Goal: Check status: Check status

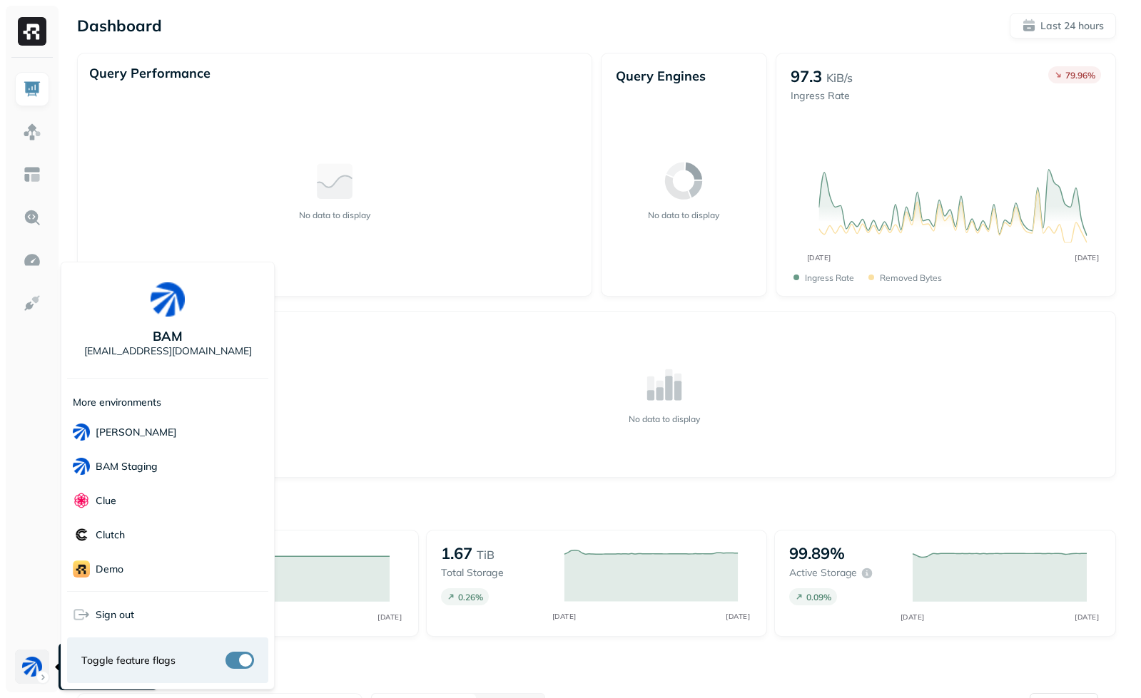
click at [22, 662] on html "Dashboard Last 24 hours Query Performance No data to display Query Engines No d…" at bounding box center [570, 487] width 1141 height 975
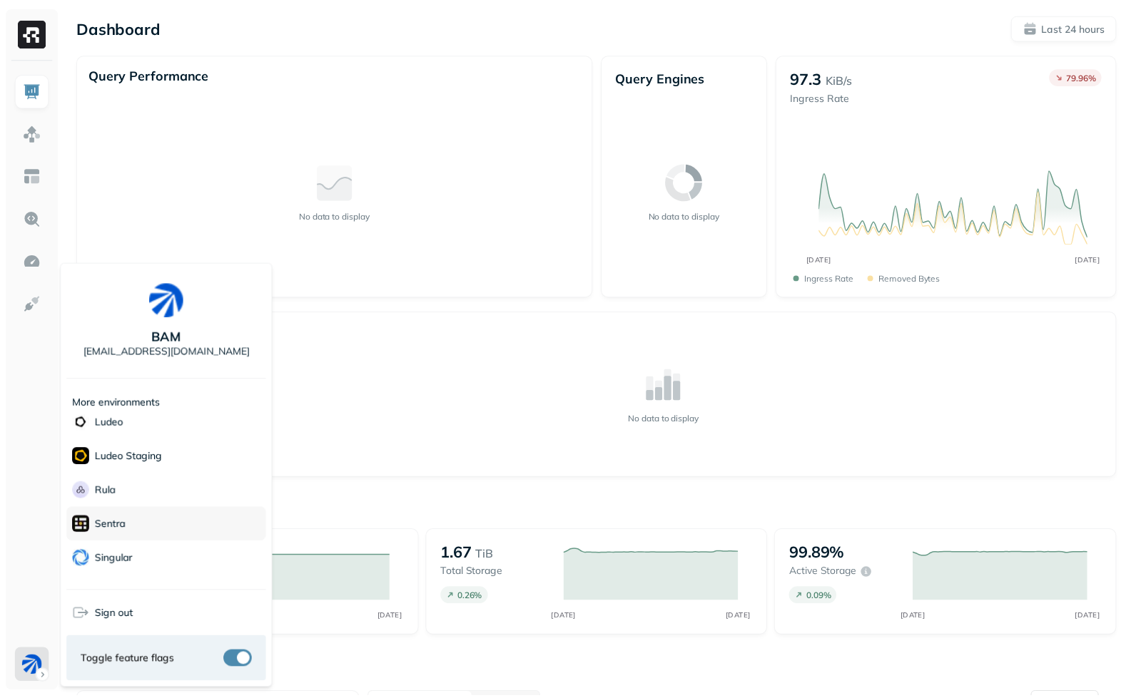
scroll to position [191, 0]
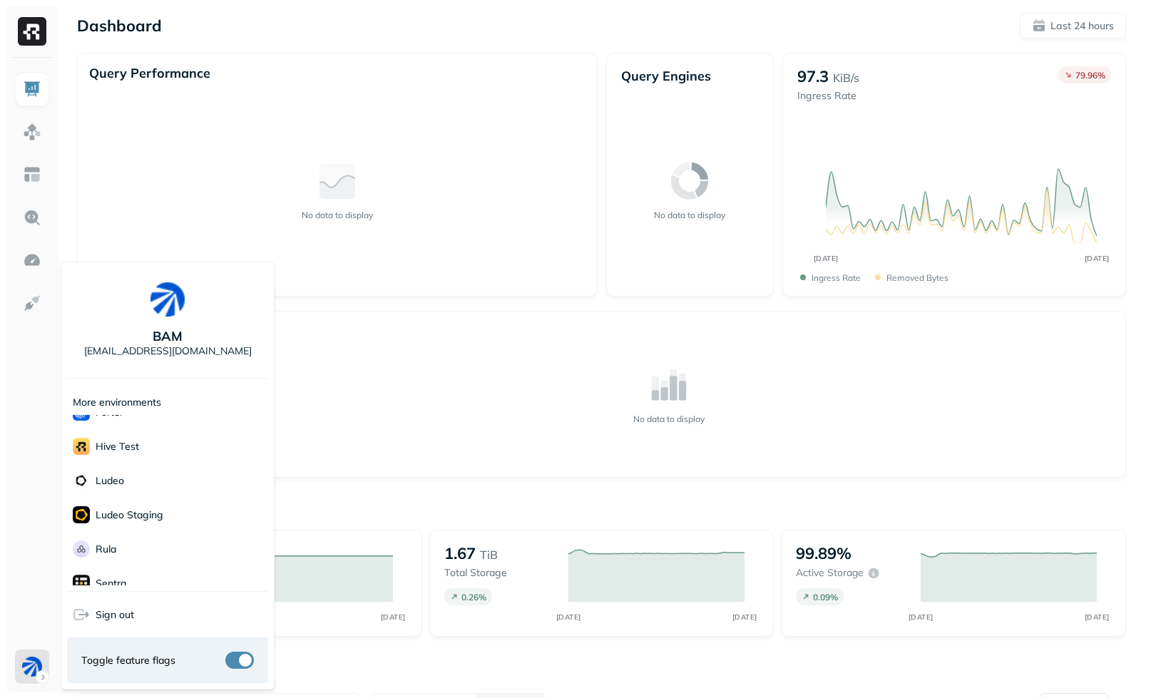
click at [17, 398] on html "Dashboard Last 24 hours Query Performance No data to display Query Engines No d…" at bounding box center [575, 487] width 1151 height 975
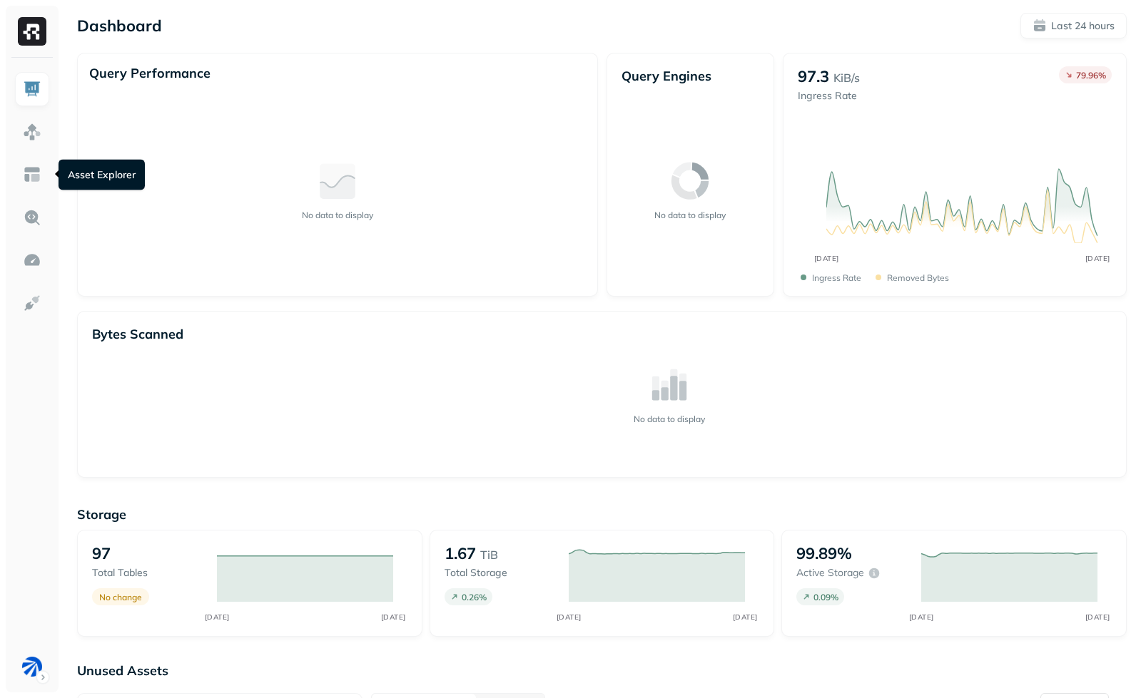
scroll to position [209, 0]
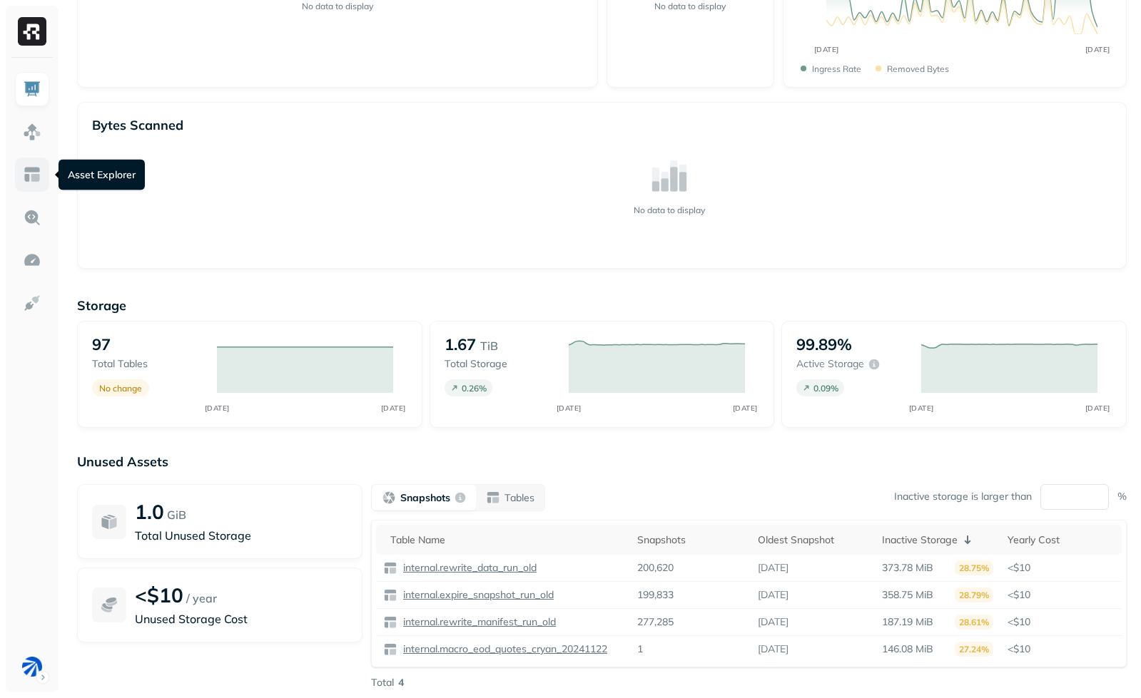
click at [42, 168] on link at bounding box center [32, 175] width 34 height 34
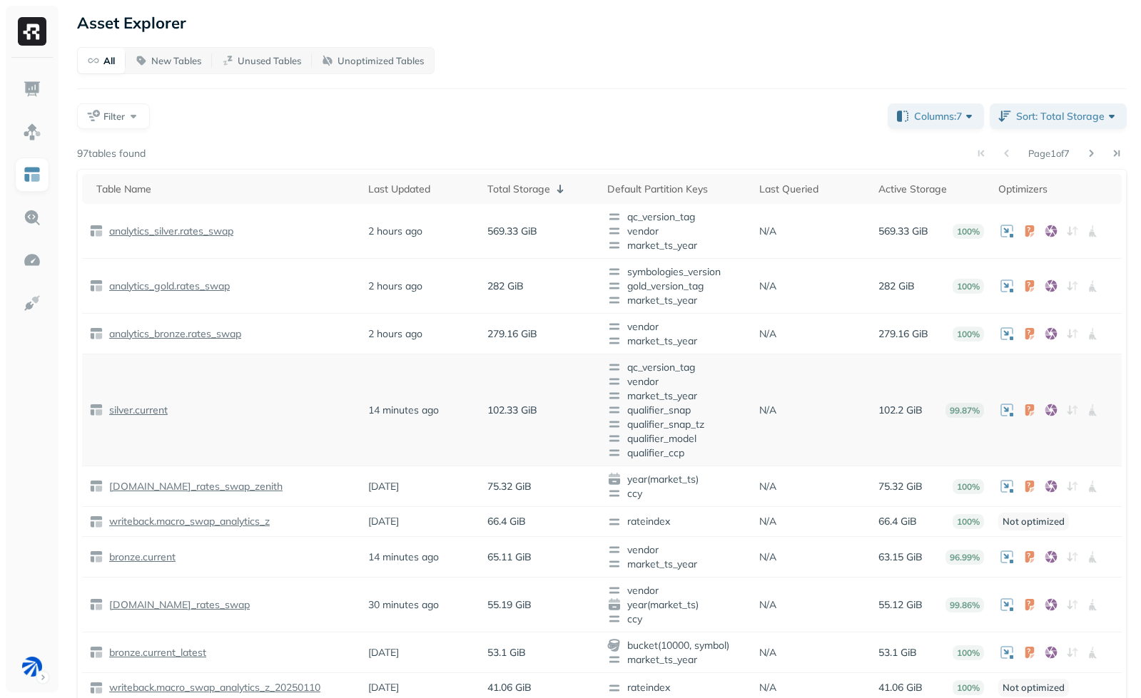
click at [138, 412] on p "silver.current" at bounding box center [136, 411] width 61 height 14
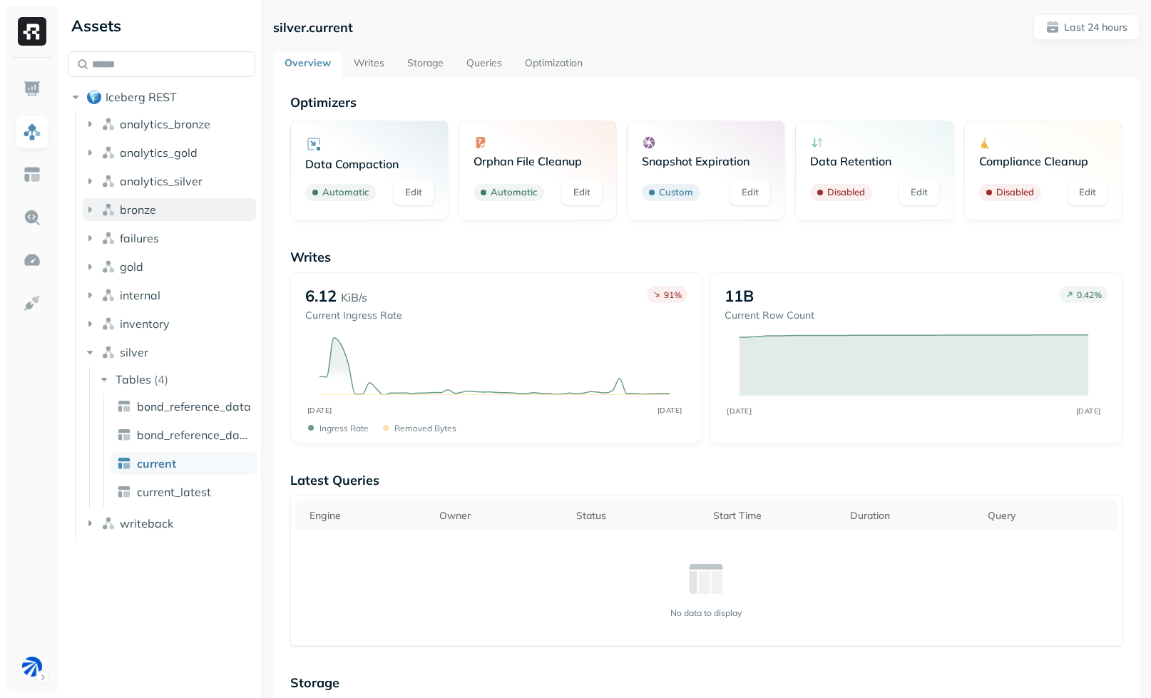
click at [180, 213] on button "bronze" at bounding box center [169, 209] width 173 height 23
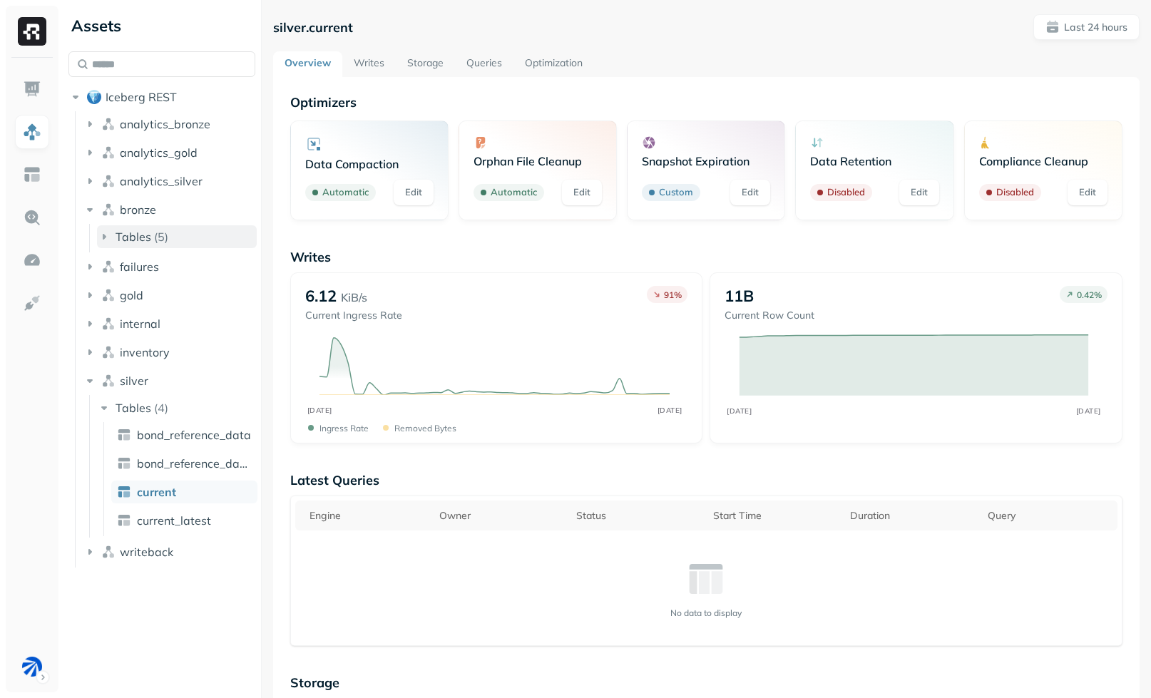
click at [167, 242] on button "Tables ( 5 )" at bounding box center [177, 236] width 160 height 23
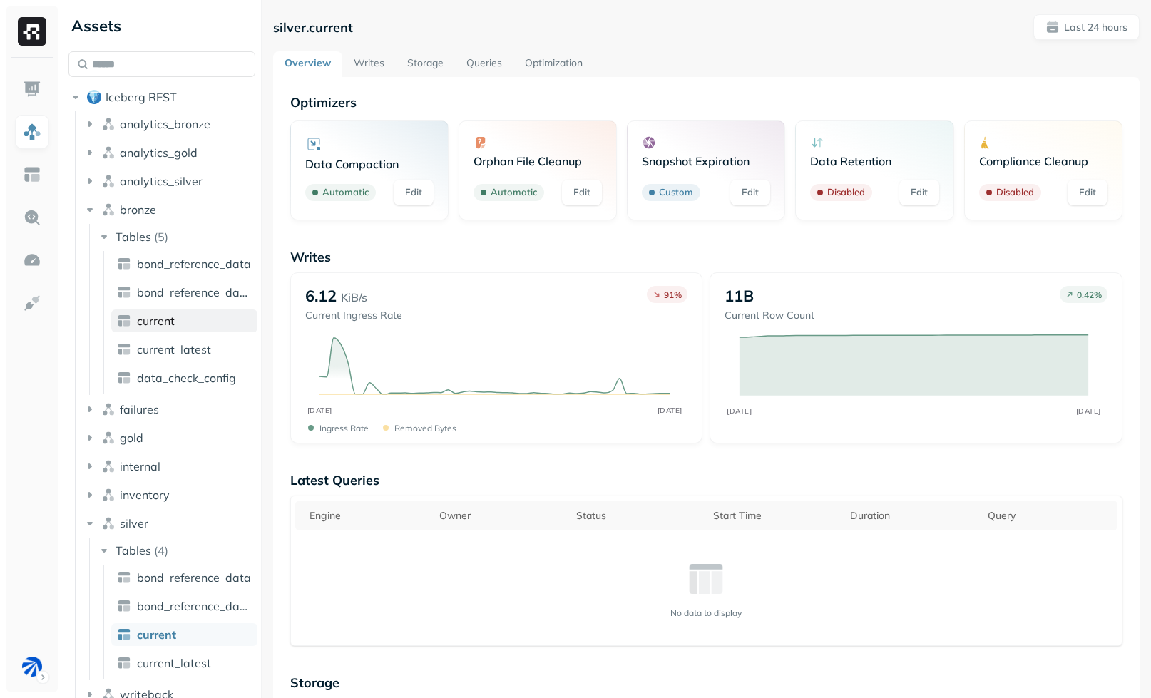
click at [175, 329] on link "current" at bounding box center [184, 321] width 146 height 23
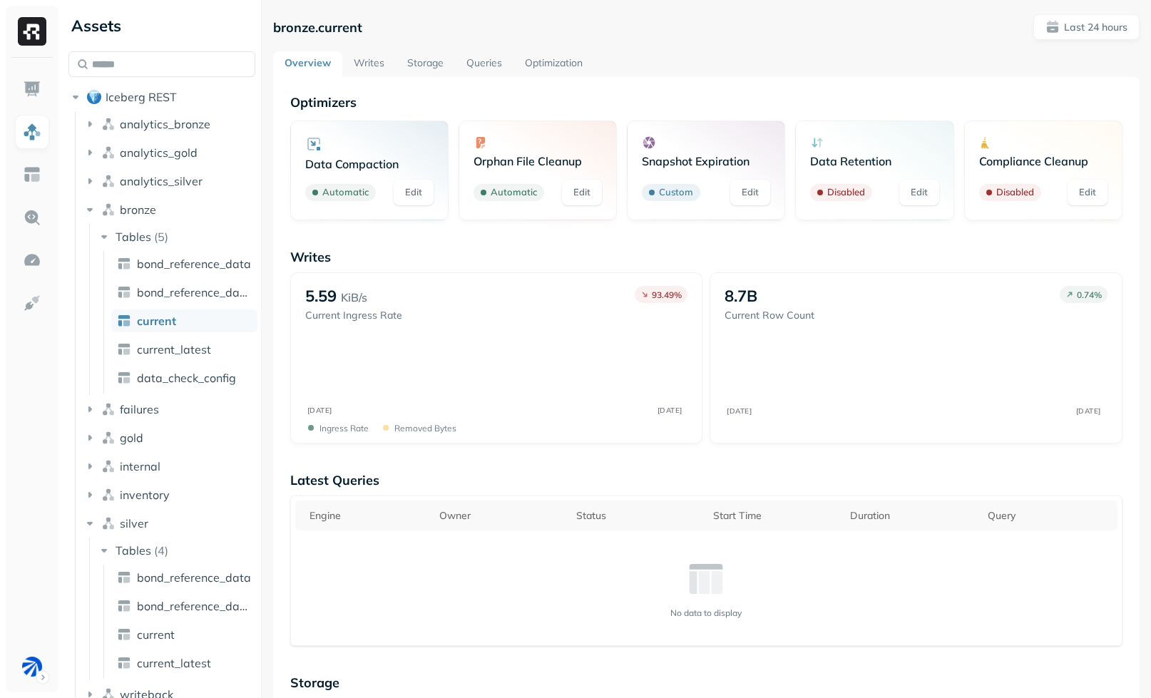
click at [429, 70] on link "Storage" at bounding box center [425, 64] width 59 height 26
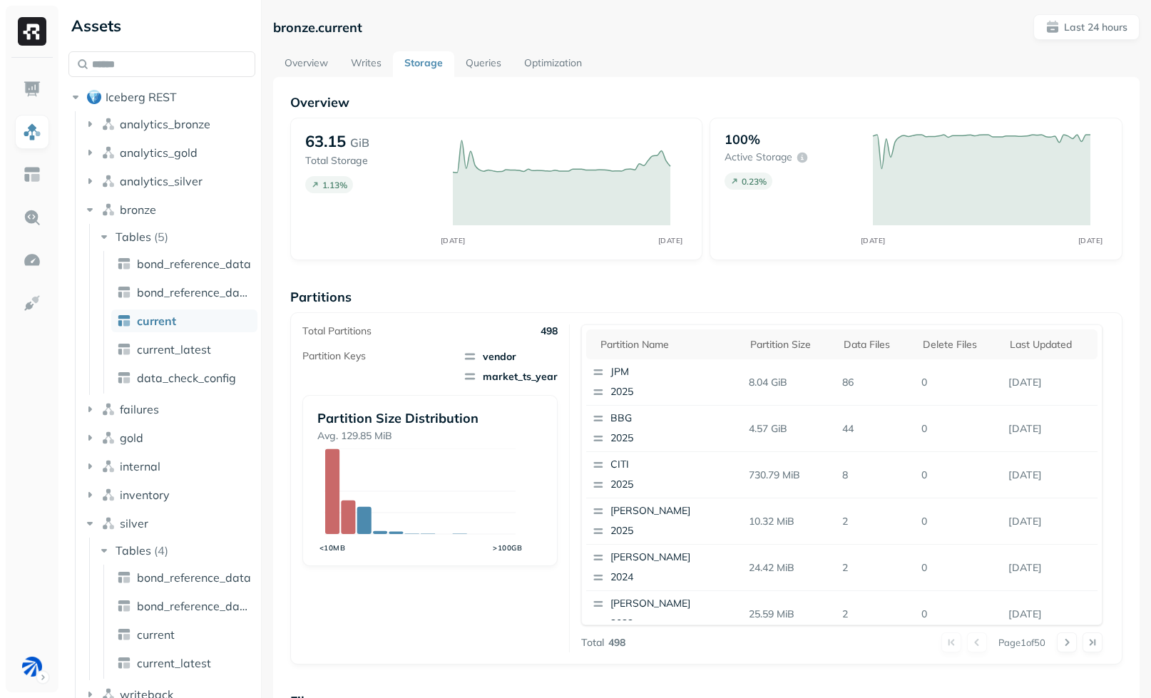
click at [550, 65] on link "Optimization" at bounding box center [553, 64] width 81 height 26
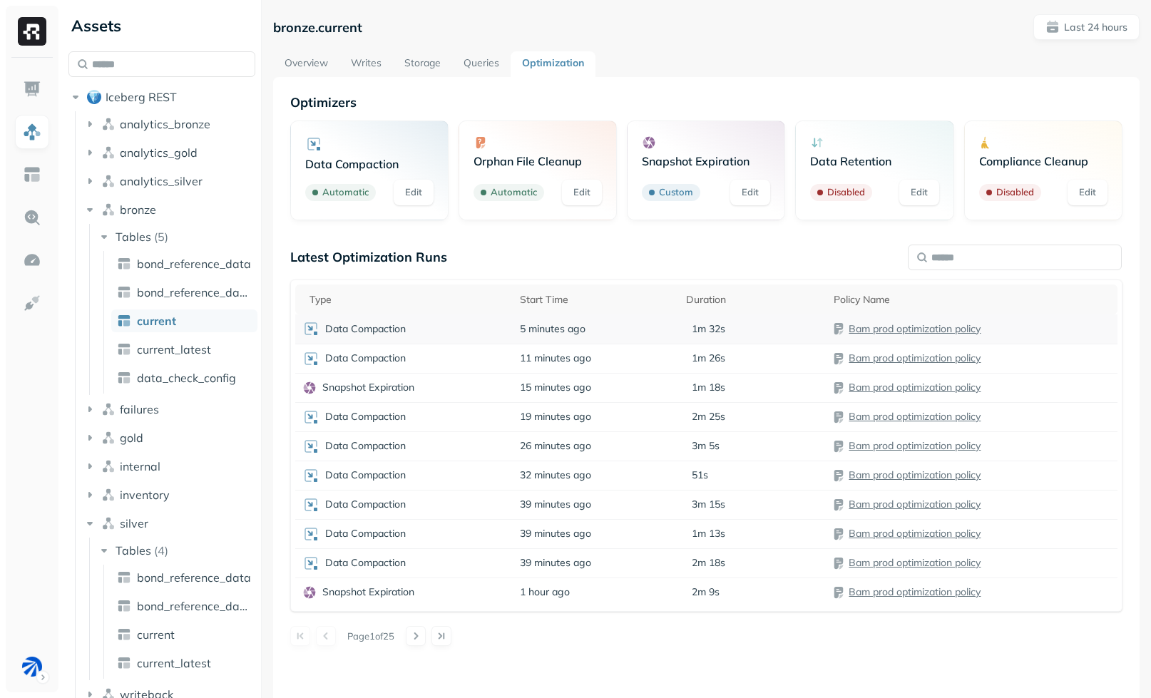
click at [449, 327] on div "Data Compaction" at bounding box center [404, 328] width 204 height 17
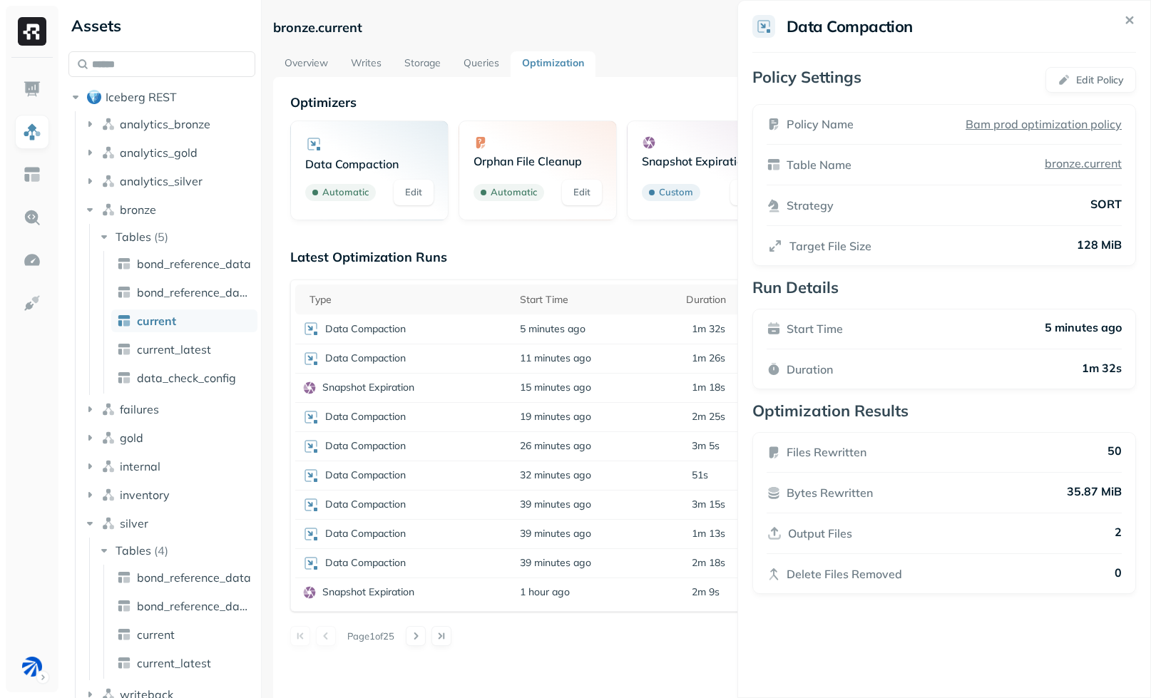
click at [519, 258] on html "Assets Iceberg REST analytics_bronze analytics_gold analytics_silver bronze Tab…" at bounding box center [575, 349] width 1151 height 698
click at [447, 360] on div "Data Compaction" at bounding box center [404, 358] width 204 height 17
click at [648, 275] on html "Assets Iceberg REST analytics_bronze analytics_gold analytics_silver bronze Tab…" at bounding box center [575, 349] width 1151 height 698
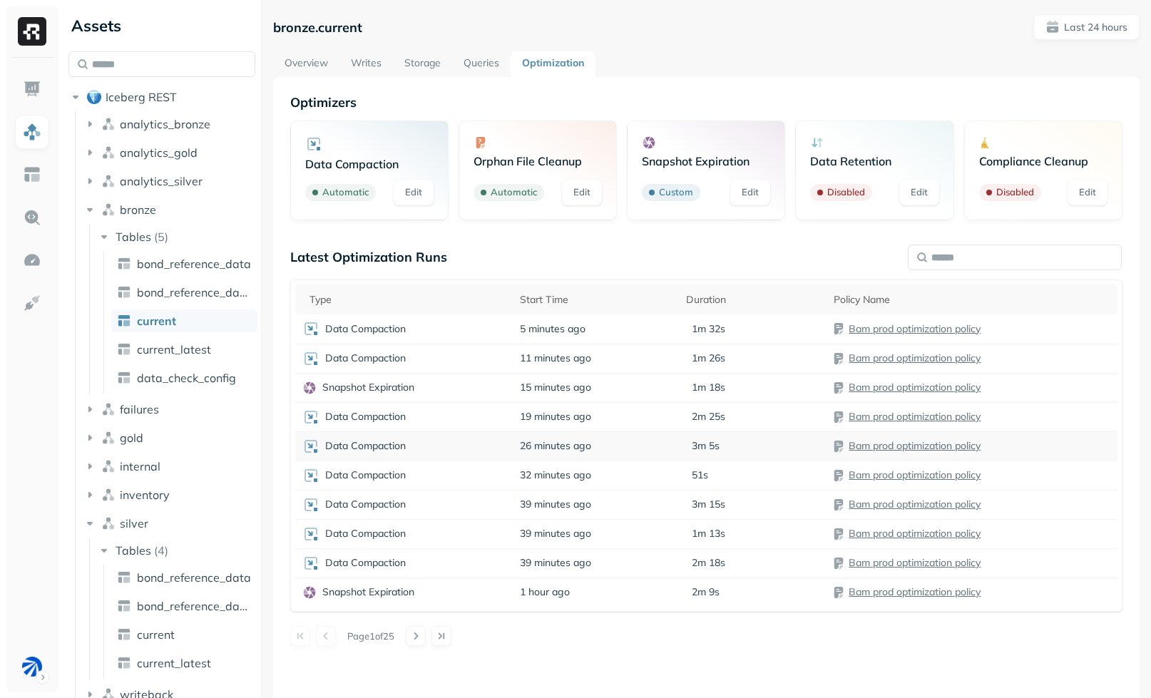
click at [463, 452] on div "Data Compaction" at bounding box center [404, 446] width 204 height 17
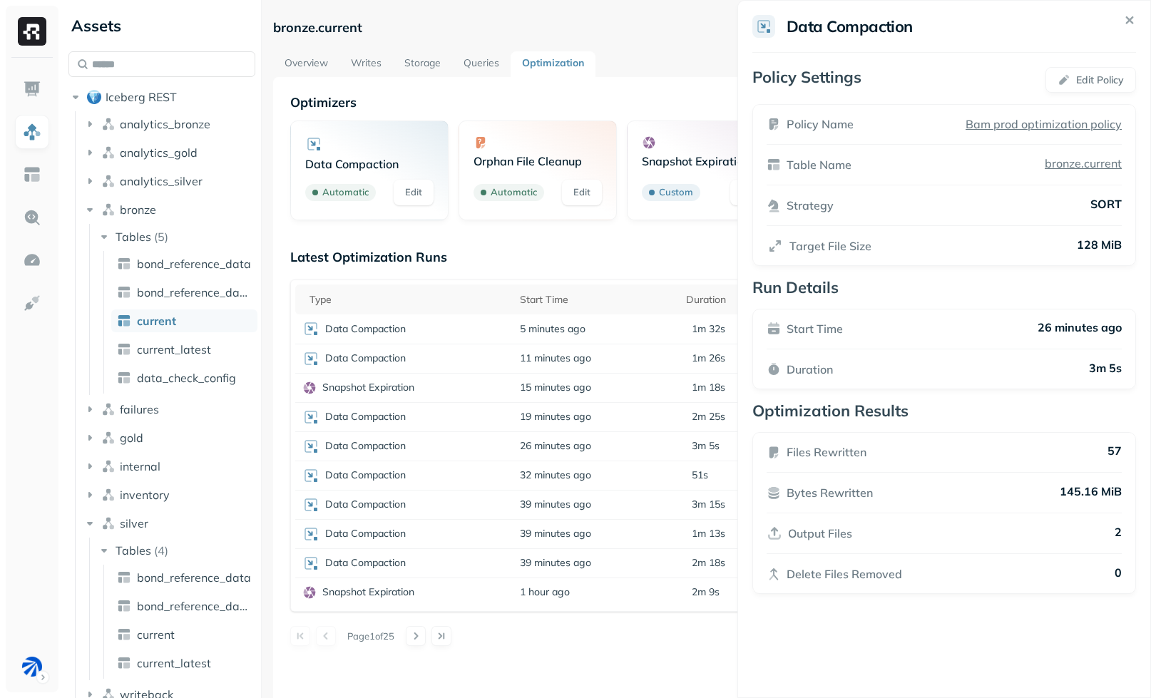
click at [614, 254] on html "Assets Iceberg REST analytics_bronze analytics_gold analytics_silver bronze Tab…" at bounding box center [575, 349] width 1151 height 698
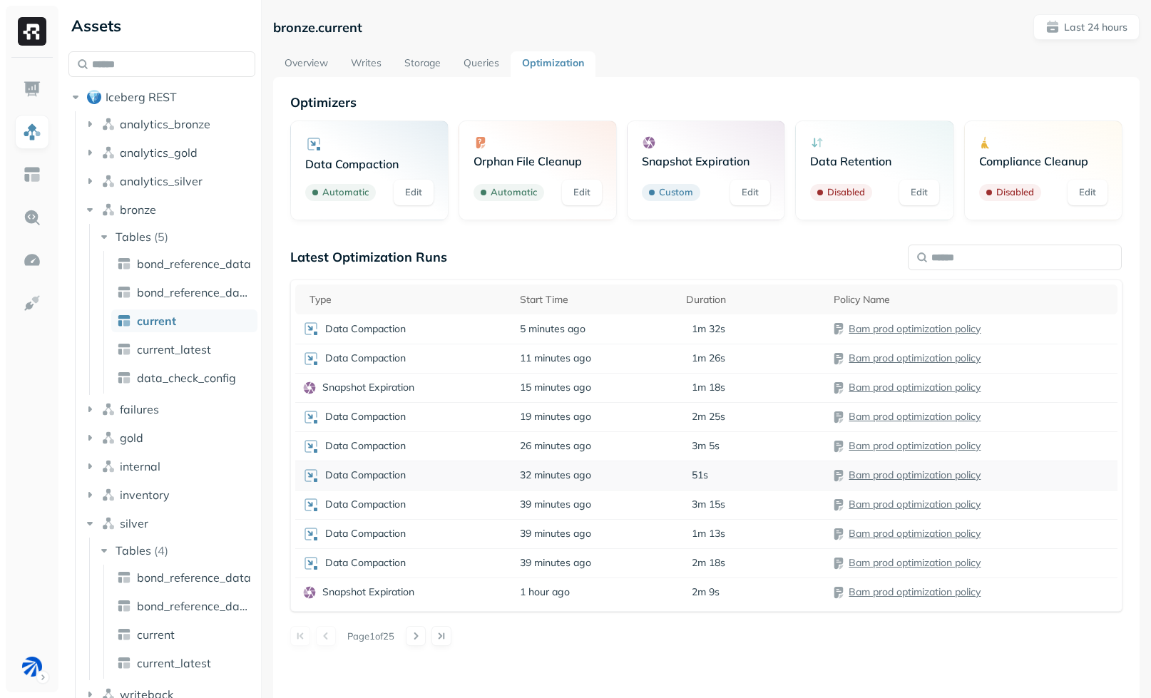
click at [478, 478] on div "Data Compaction" at bounding box center [404, 475] width 204 height 17
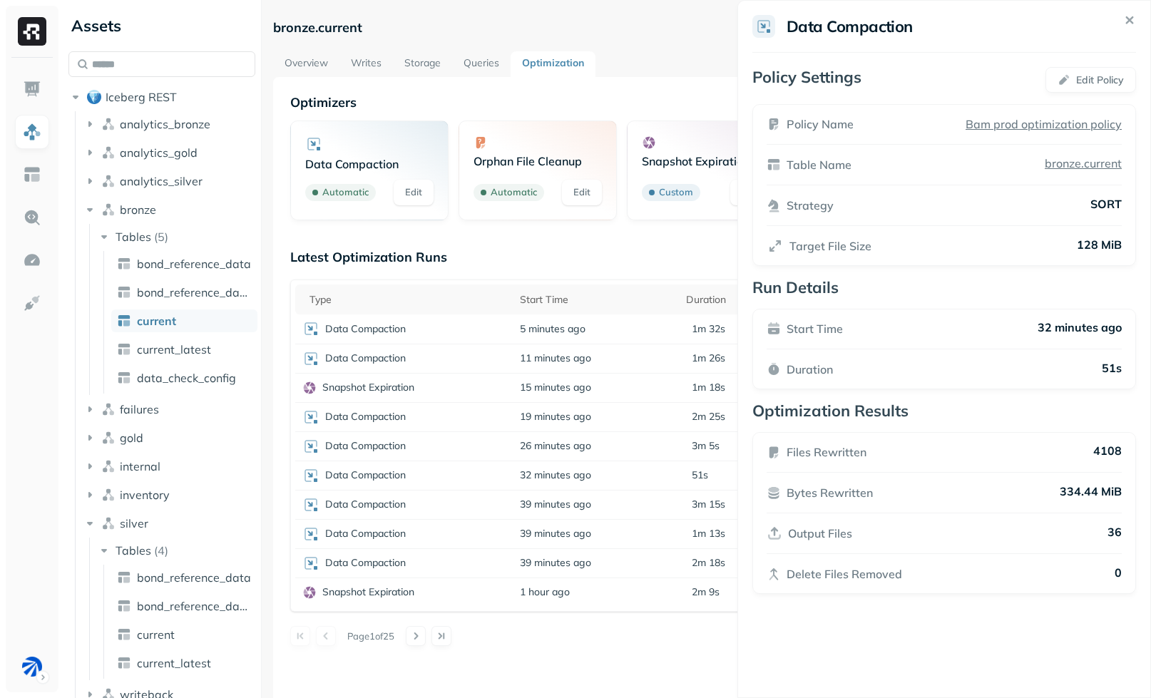
click at [584, 472] on html "Assets Iceberg REST analytics_bronze analytics_gold analytics_silver bronze Tab…" at bounding box center [575, 349] width 1151 height 698
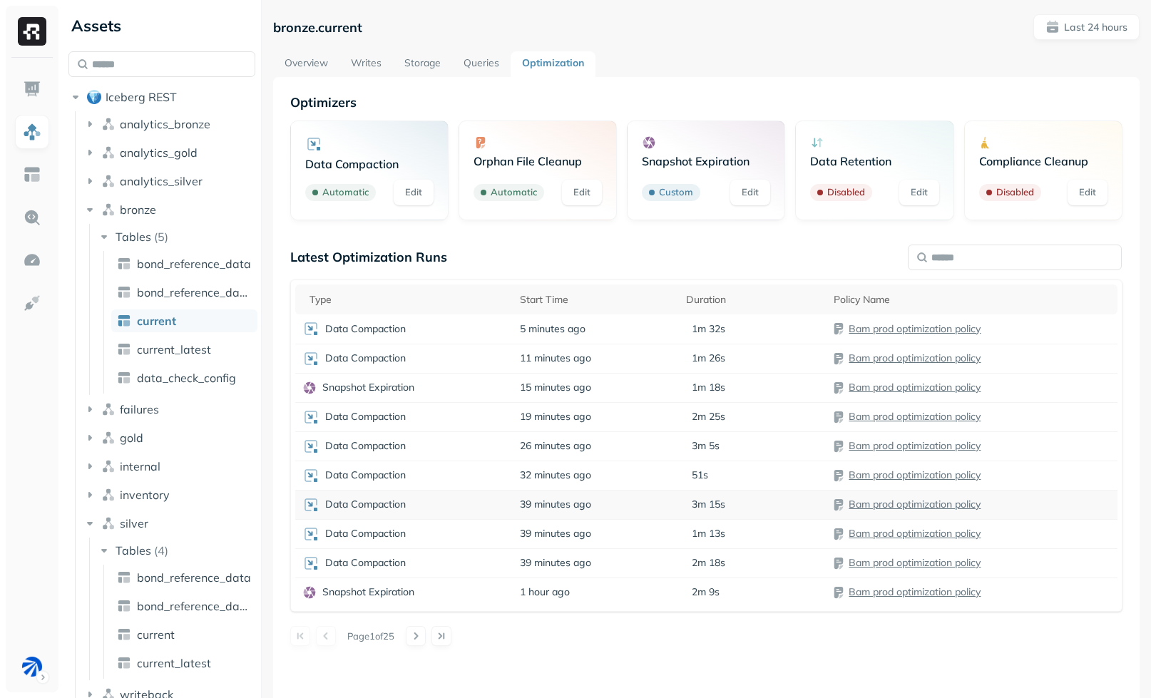
click at [630, 514] on td "39 minutes ago" at bounding box center [596, 504] width 166 height 29
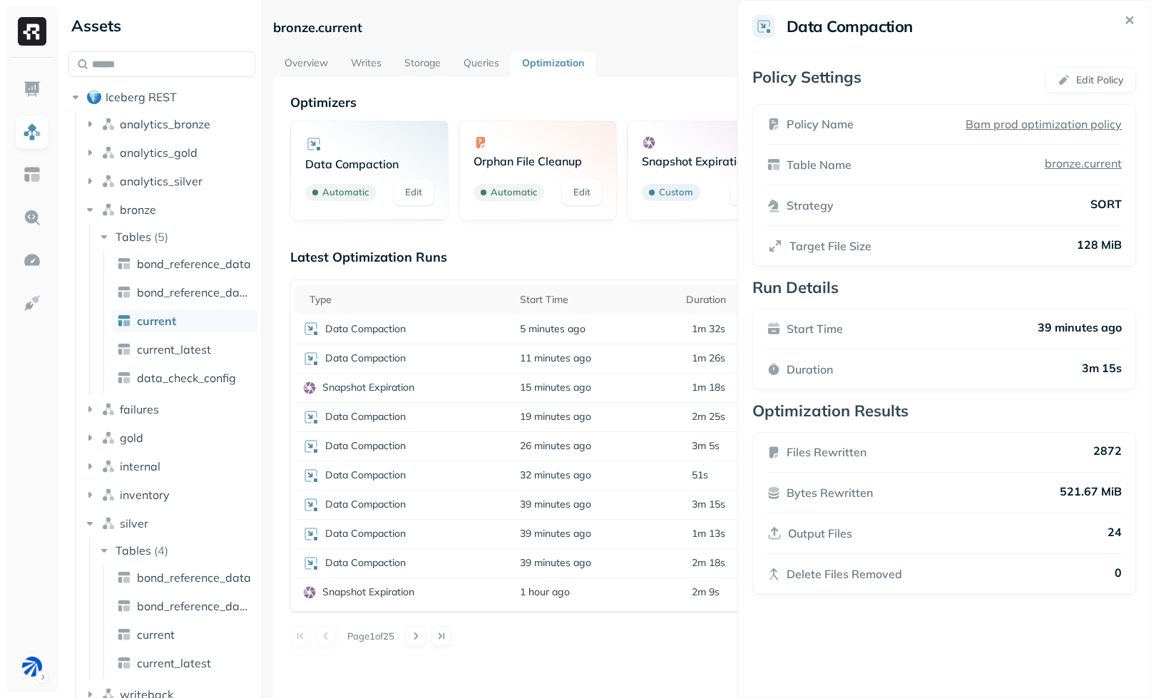
click at [628, 509] on html "Assets Iceberg REST analytics_bronze analytics_gold analytics_silver bronze Tab…" at bounding box center [575, 349] width 1151 height 698
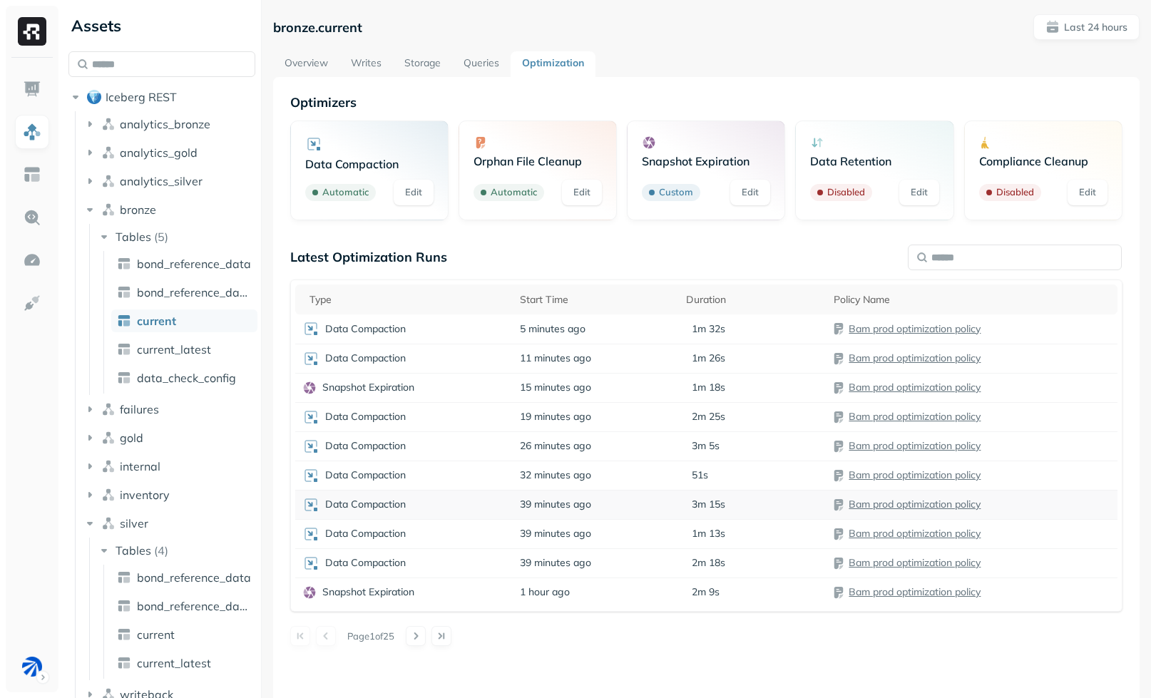
click at [636, 504] on td "39 minutes ago" at bounding box center [596, 504] width 166 height 29
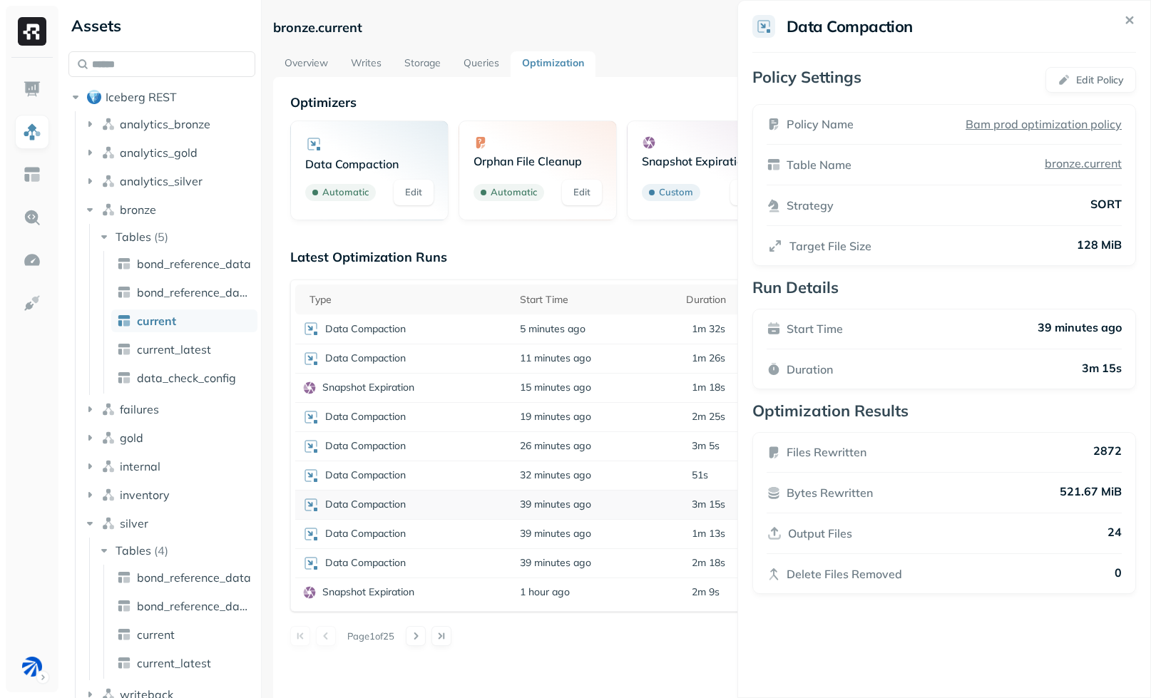
click at [636, 504] on html "Assets Iceberg REST analytics_bronze analytics_gold analytics_silver bronze Tab…" at bounding box center [575, 349] width 1151 height 698
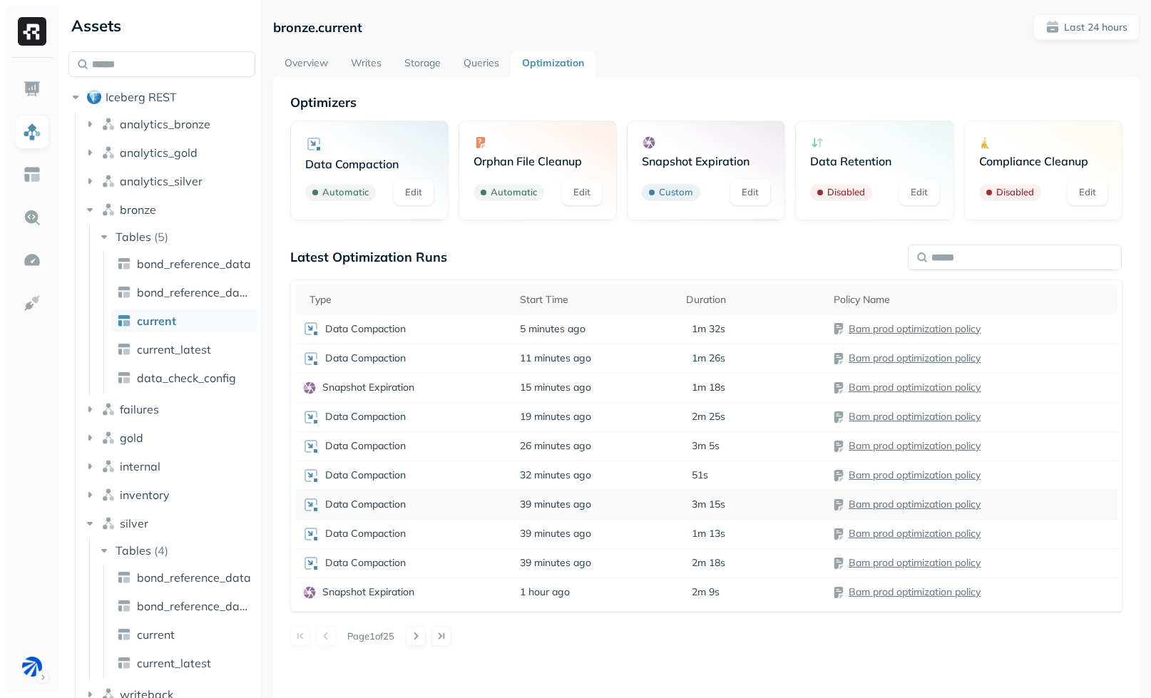
click at [862, 504] on link "Bam prod optimization policy" at bounding box center [915, 504] width 132 height 13
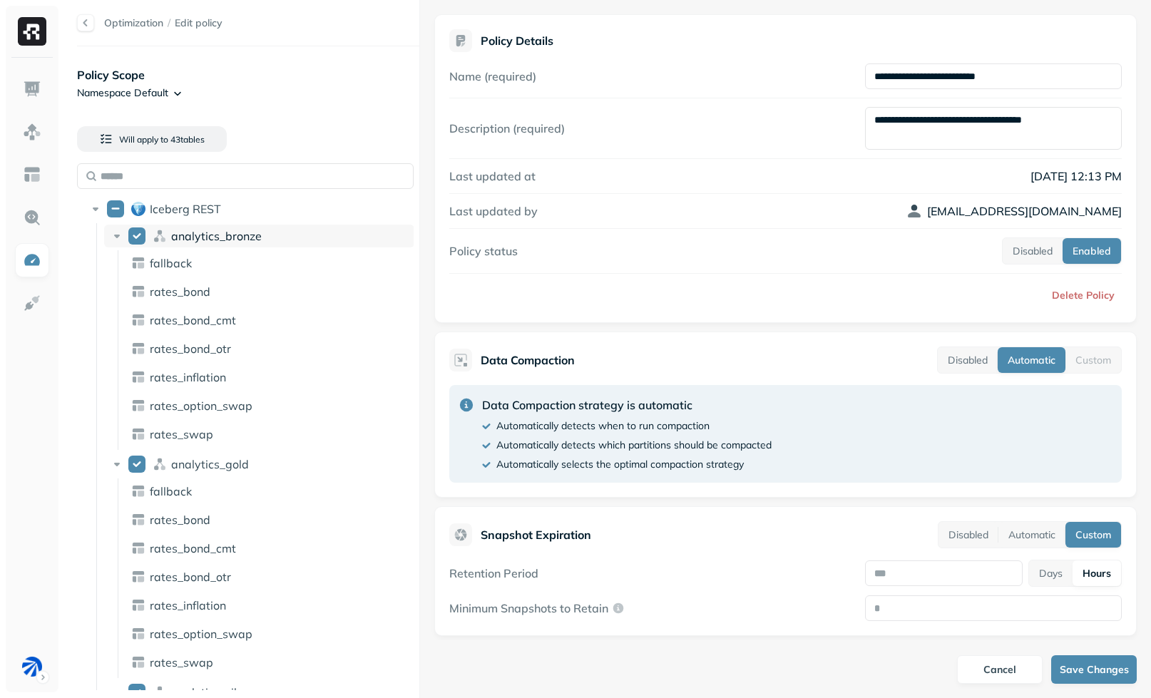
click at [204, 229] on span "analytics_bronze" at bounding box center [216, 236] width 91 height 14
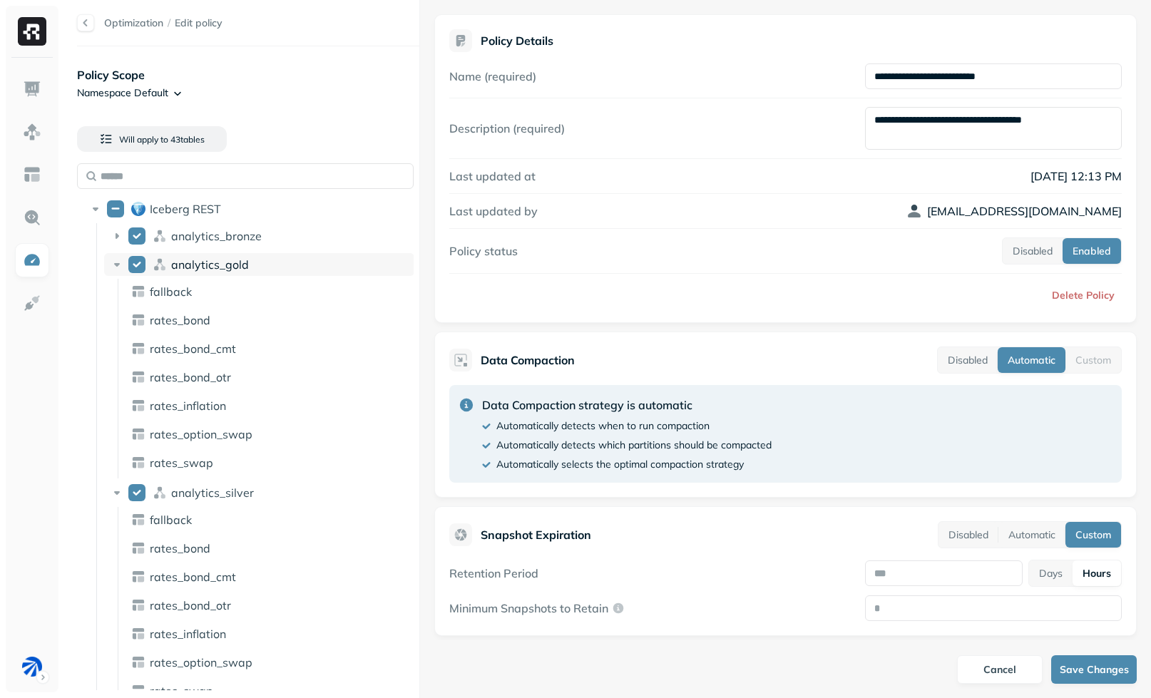
click at [196, 259] on span "analytics_gold" at bounding box center [210, 265] width 78 height 14
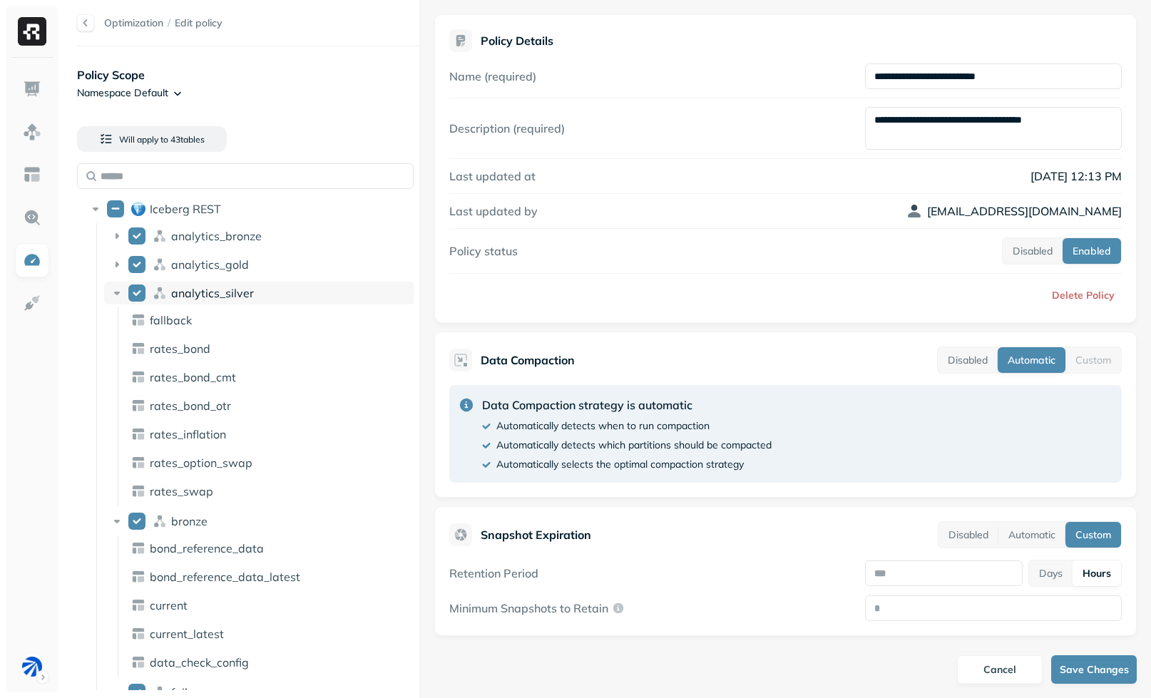
click at [228, 298] on span "analytics_silver" at bounding box center [212, 293] width 83 height 14
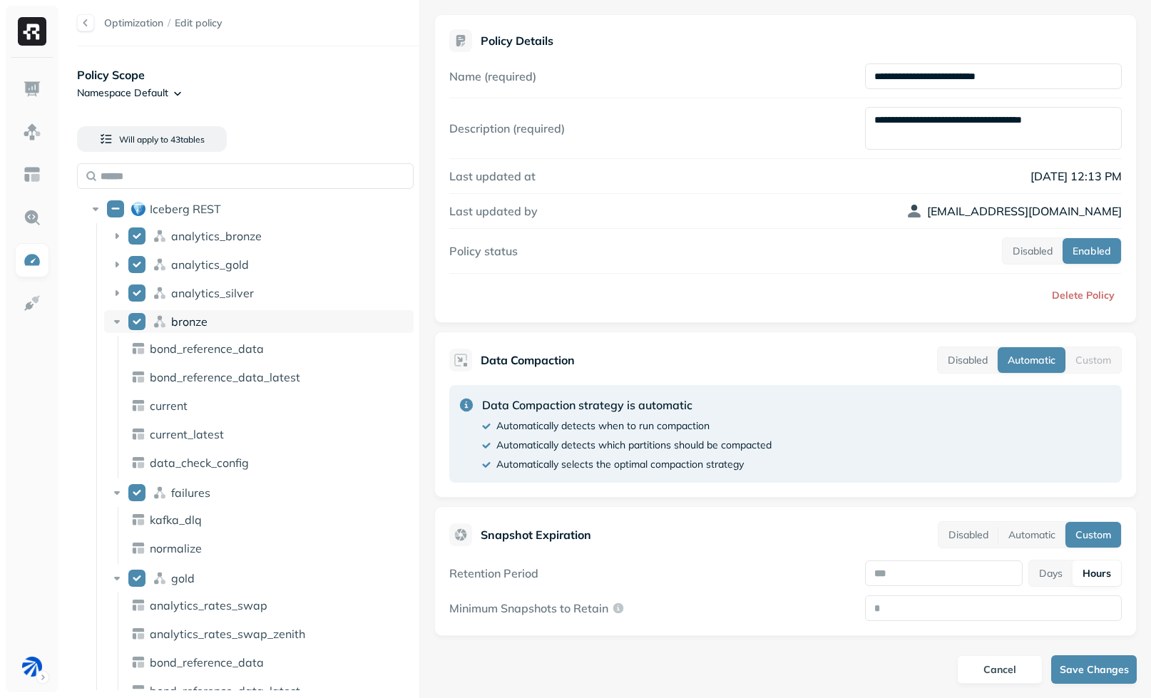
click at [243, 315] on div "bronze" at bounding box center [290, 322] width 238 height 14
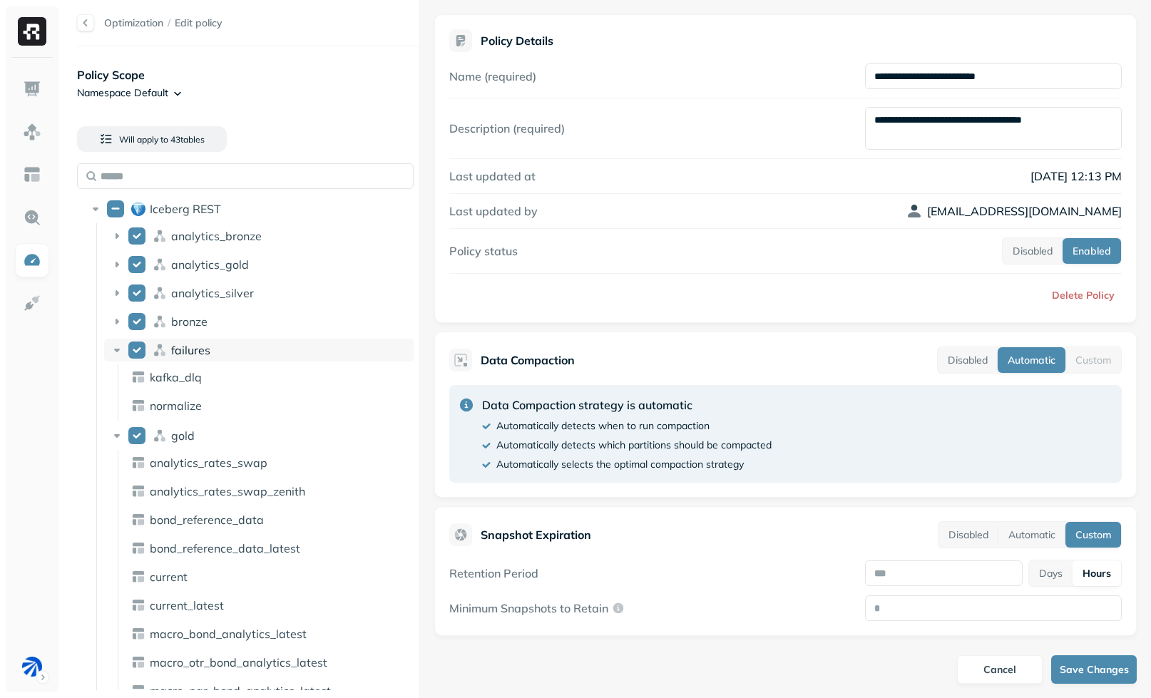
click at [240, 347] on div "failures" at bounding box center [290, 350] width 238 height 14
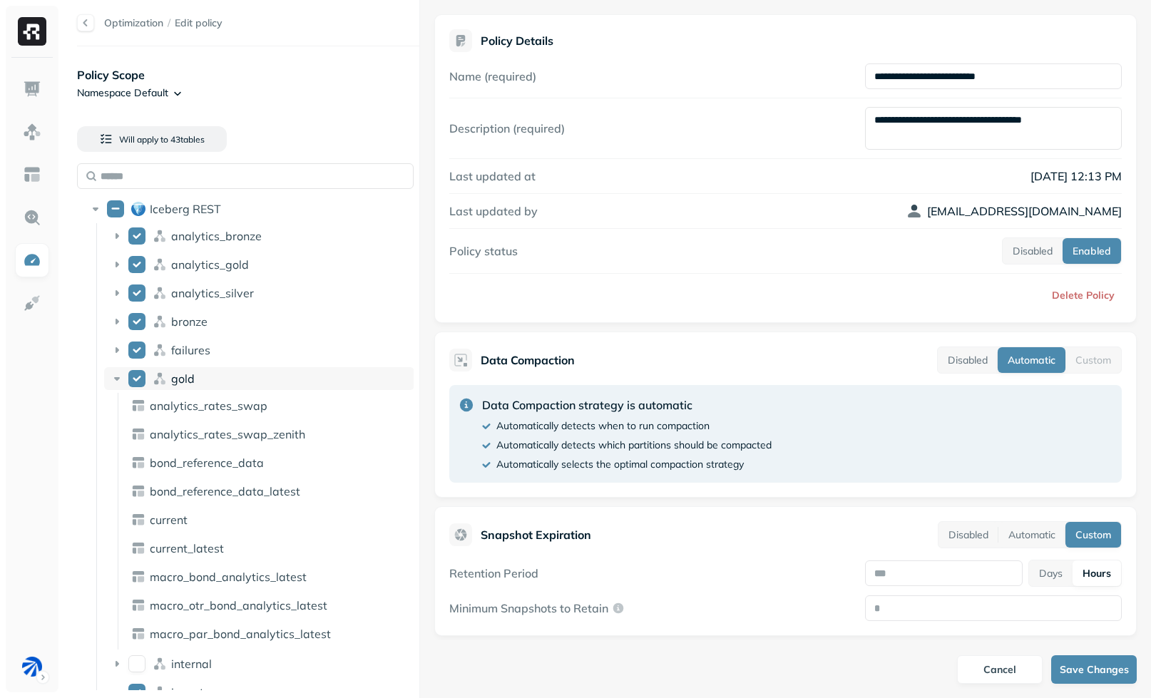
click at [233, 389] on div "gold" at bounding box center [259, 378] width 310 height 23
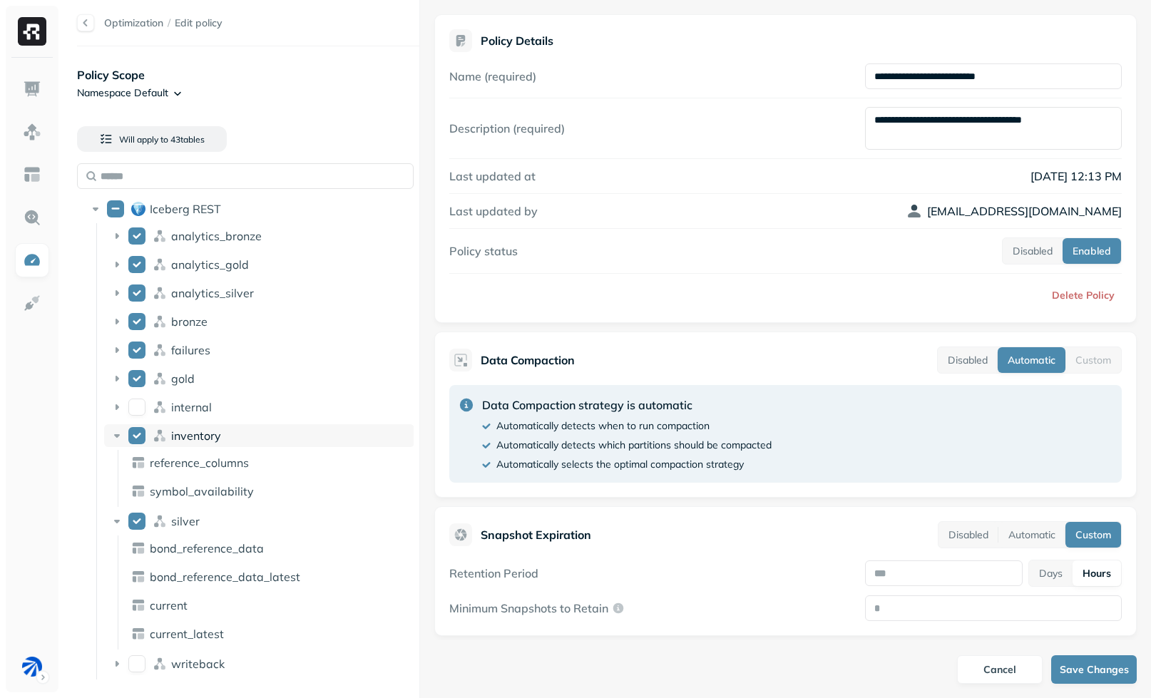
click at [202, 442] on span "inventory" at bounding box center [196, 436] width 50 height 14
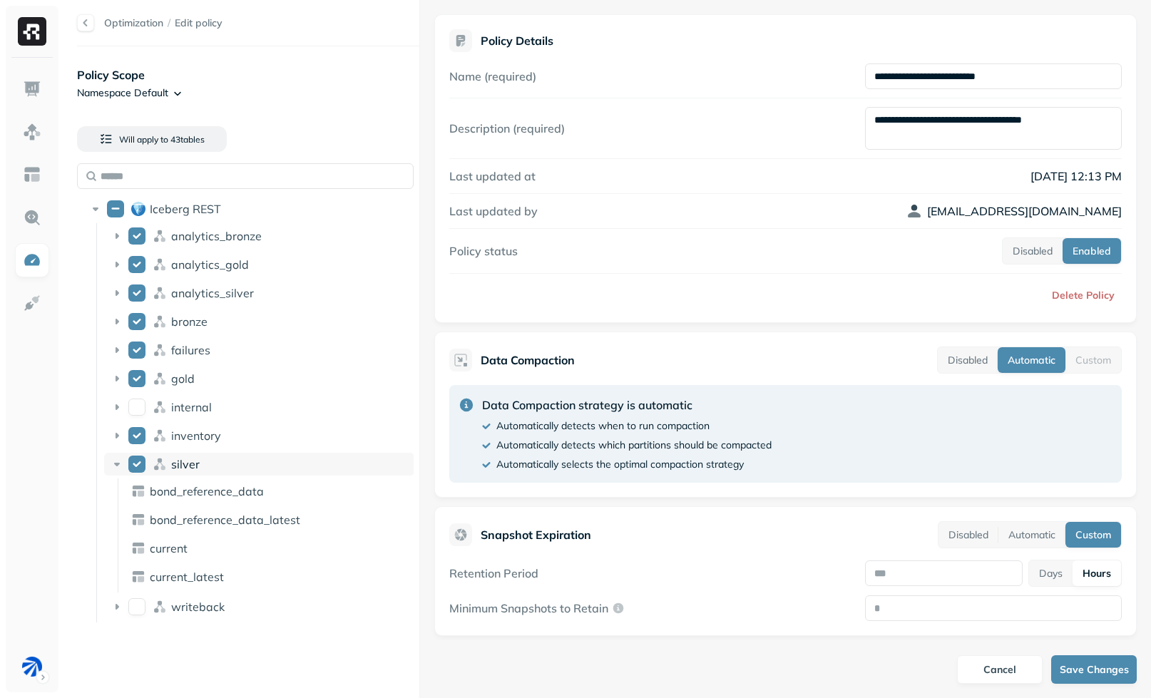
click at [216, 471] on div "silver" at bounding box center [290, 464] width 238 height 14
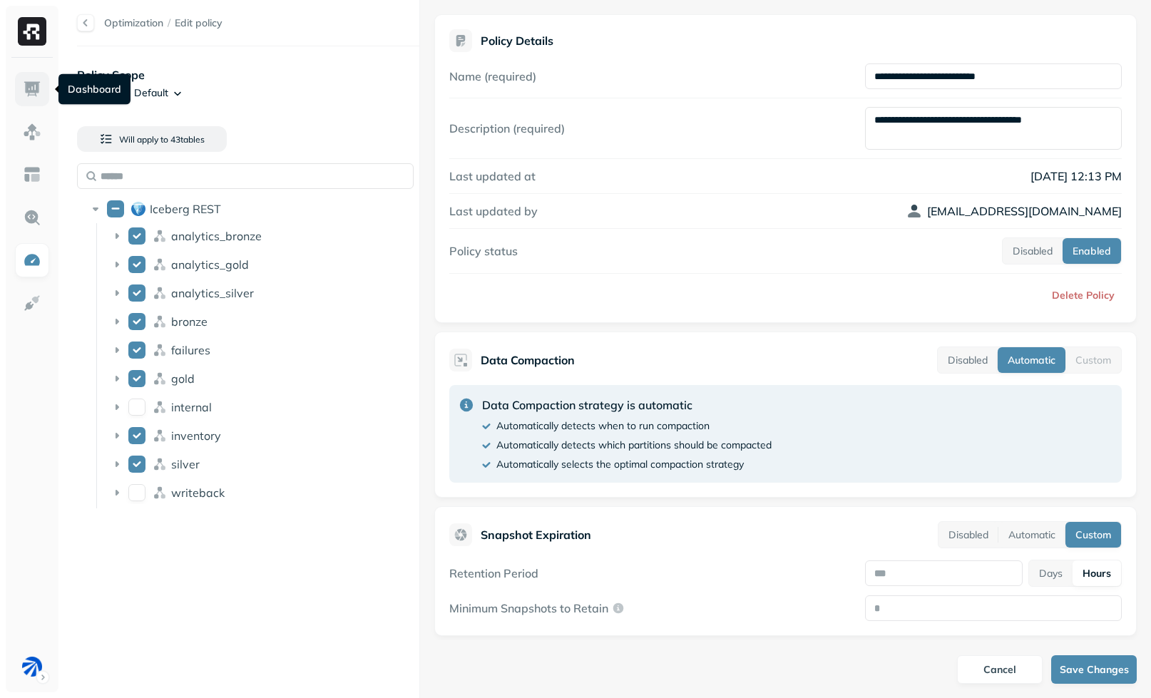
click at [34, 88] on img at bounding box center [32, 89] width 19 height 19
